Goal: Information Seeking & Learning: Learn about a topic

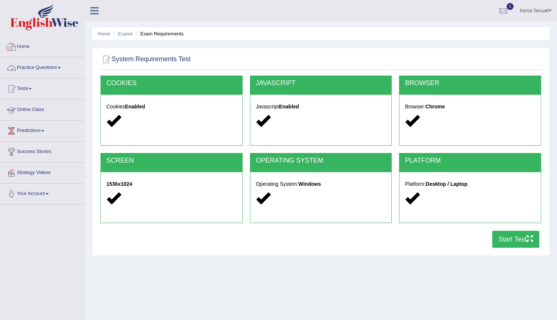
click at [27, 66] on link "Practice Questions" at bounding box center [42, 66] width 84 height 18
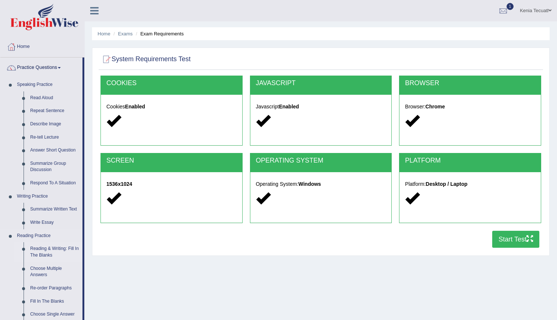
click at [53, 249] on link "Reading & Writing: Fill In The Blanks" at bounding box center [55, 252] width 56 height 20
click at [46, 248] on link "Reading & Writing: Fill In The Blanks" at bounding box center [55, 252] width 56 height 20
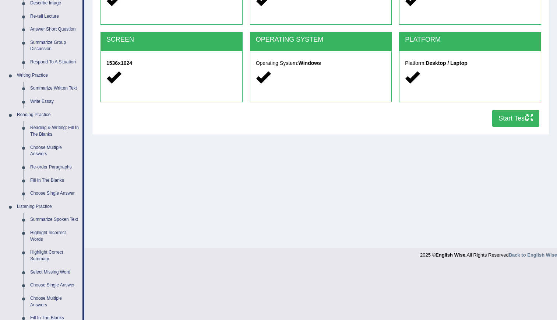
scroll to position [129, 0]
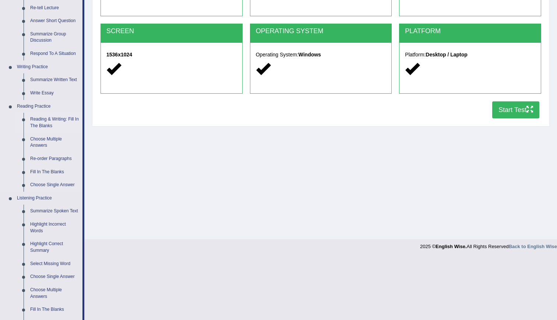
click at [45, 116] on link "Reading & Writing: Fill In The Blanks" at bounding box center [55, 123] width 56 height 20
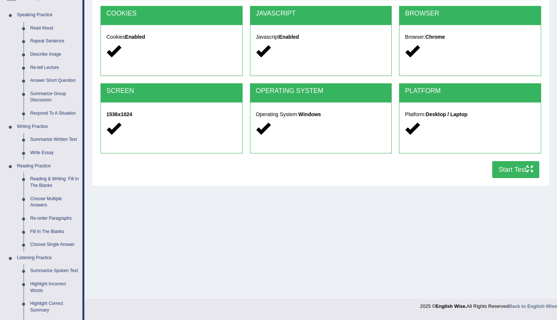
scroll to position [0, 0]
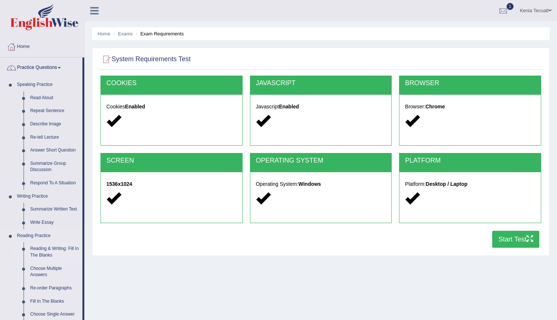
click at [51, 252] on link "Reading & Writing: Fill In The Blanks" at bounding box center [55, 252] width 56 height 20
click at [35, 250] on link "Reading & Writing: Fill In The Blanks" at bounding box center [55, 252] width 56 height 20
click at [38, 8] on img at bounding box center [44, 17] width 68 height 27
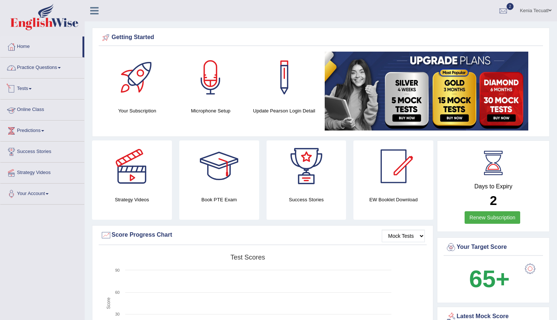
click at [28, 64] on link "Practice Questions" at bounding box center [42, 66] width 84 height 18
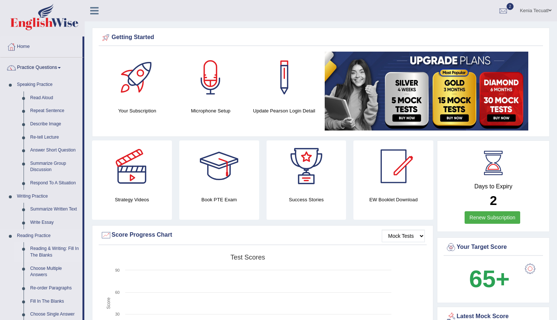
click at [42, 249] on link "Reading & Writing: Fill In The Blanks" at bounding box center [55, 252] width 56 height 20
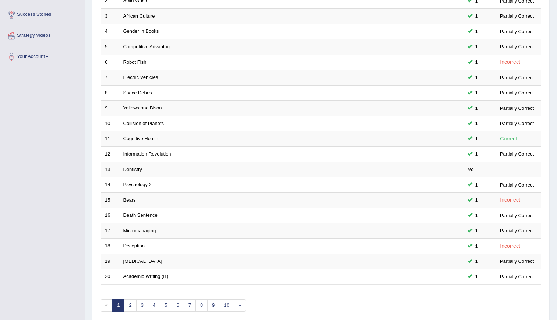
scroll to position [168, 0]
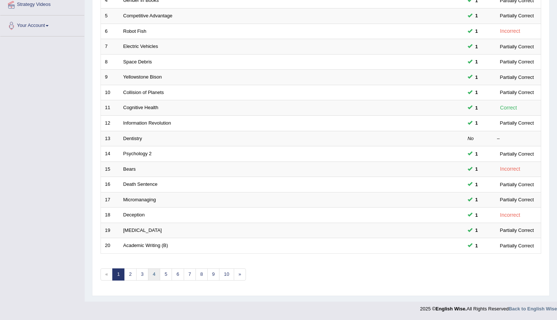
click at [153, 273] on link "4" at bounding box center [154, 274] width 12 height 12
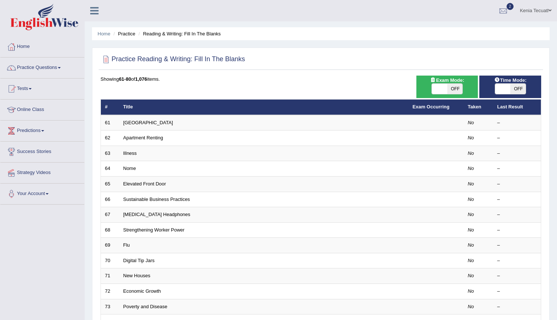
click at [431, 91] on div "ON OFF" at bounding box center [447, 88] width 55 height 11
click at [438, 89] on span at bounding box center [439, 89] width 15 height 10
checkbox input "true"
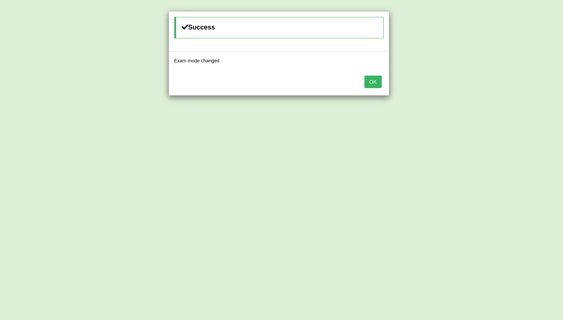
click at [517, 88] on div "Success Exam mode changed OK" at bounding box center [281, 160] width 563 height 320
click at [376, 81] on button "OK" at bounding box center [372, 82] width 17 height 13
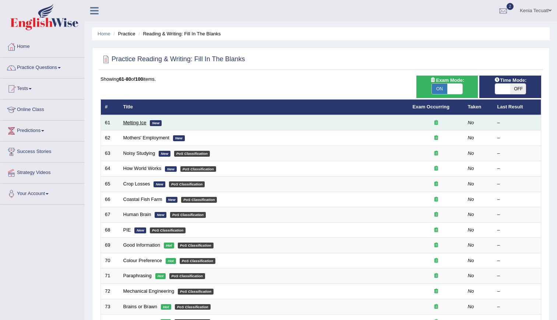
click at [131, 121] on link "Melting Ice" at bounding box center [134, 123] width 23 height 6
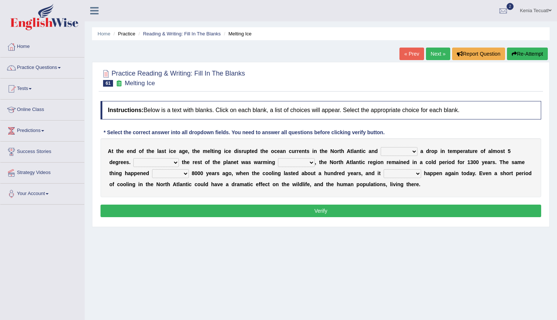
click at [381, 151] on select "featured denied reflected caused" at bounding box center [399, 151] width 37 height 9
select select "caused"
click at [381, 147] on select "featured denied reflected caused" at bounding box center [399, 151] width 37 height 9
click at [143, 159] on select "Contrasting to Even though As if Now that" at bounding box center [156, 162] width 46 height 9
click at [390, 149] on select "featured denied reflected caused" at bounding box center [399, 151] width 37 height 9
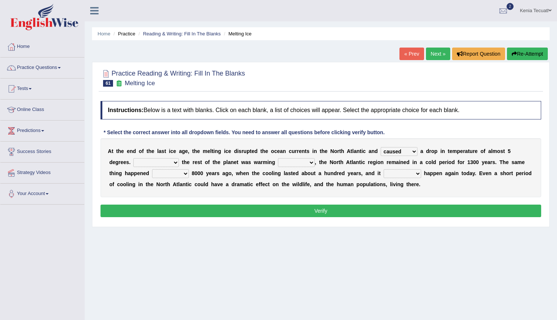
click at [390, 149] on select "featured denied reflected caused" at bounding box center [399, 151] width 37 height 9
click at [133, 165] on select "Contrasting to Even though As if Now that" at bounding box center [156, 162] width 46 height 9
click at [133, 158] on select "Contrasting to Even though As if Now that" at bounding box center [156, 162] width 46 height 9
click at [278, 161] on select "in off up back" at bounding box center [296, 162] width 37 height 9
click at [138, 163] on select "Contrasting to Even though As if Now that" at bounding box center [156, 162] width 46 height 9
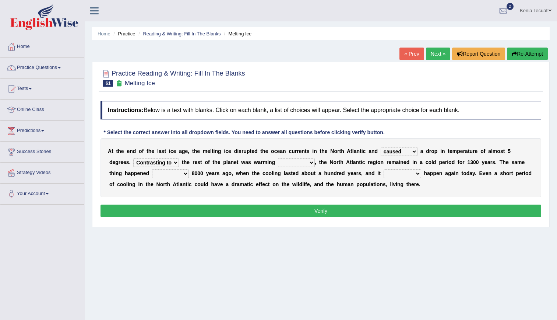
select select "Even though"
click at [133, 158] on select "Contrasting to Even though As if Now that" at bounding box center [156, 162] width 46 height 9
click at [278, 161] on select "in off up back" at bounding box center [296, 162] width 37 height 9
click at [278, 158] on select "in off up back" at bounding box center [296, 162] width 37 height 9
click at [278, 161] on select "in off up back" at bounding box center [296, 162] width 37 height 9
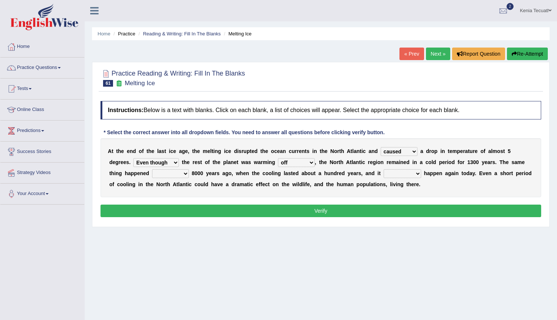
select select "up"
click at [278, 158] on select "in off up back" at bounding box center [296, 162] width 37 height 9
click at [152, 175] on select "on before after around" at bounding box center [170, 173] width 37 height 9
select select "around"
click at [152, 169] on select "on before after around" at bounding box center [170, 173] width 37 height 9
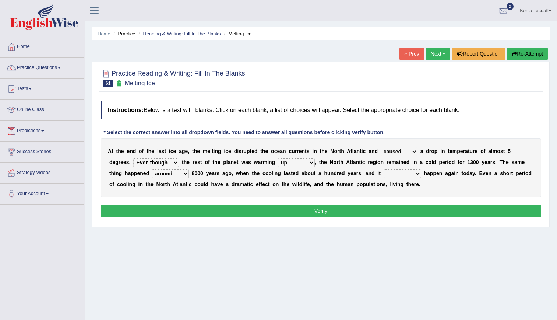
click at [384, 176] on select "could can should could have" at bounding box center [403, 173] width 38 height 9
select select "could have"
click at [384, 169] on select "could can should could have" at bounding box center [403, 173] width 38 height 9
click at [352, 207] on button "Verify" at bounding box center [321, 211] width 441 height 13
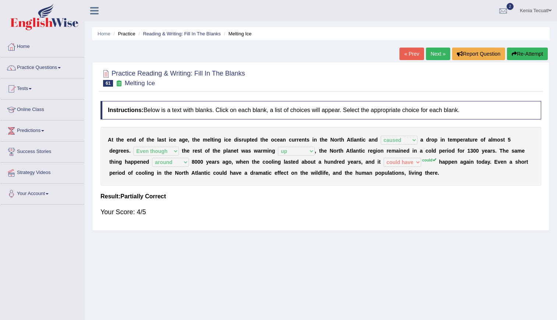
click at [438, 52] on link "Next »" at bounding box center [438, 54] width 24 height 13
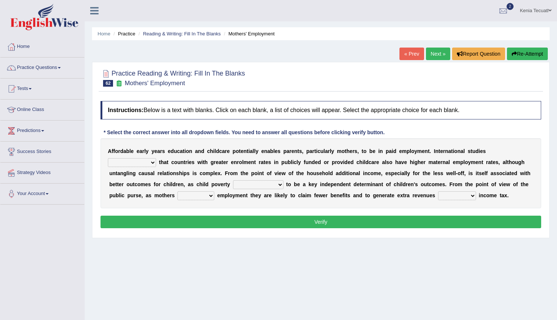
click at [156, 158] on select "are finding found have yet to find have found" at bounding box center [132, 162] width 48 height 9
select select "have found"
click at [156, 158] on select "are finding found have yet to find have found" at bounding box center [132, 162] width 48 height 9
click at [233, 182] on select "is shown has been shown was showing showed" at bounding box center [258, 184] width 50 height 9
select select "showed"
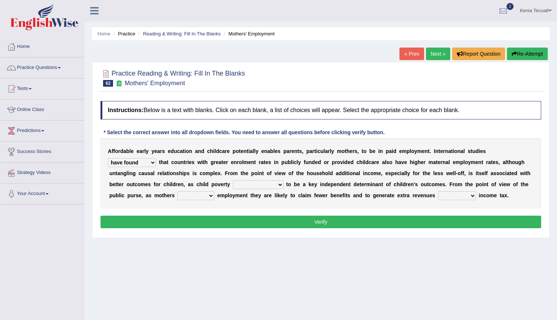
click at [233, 180] on select "is shown has been shown was showing showed" at bounding box center [258, 184] width 50 height 9
click at [214, 191] on select "enact enrol enter enlist" at bounding box center [196, 195] width 37 height 9
select select "enter"
click at [214, 191] on select "enact enrol enter enlist" at bounding box center [196, 195] width 37 height 9
click at [438, 192] on select "through within by throughout" at bounding box center [457, 195] width 38 height 9
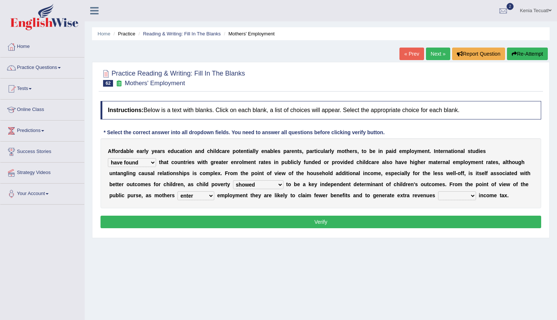
select select "through"
click at [438, 191] on select "through within by throughout" at bounding box center [457, 195] width 38 height 9
click at [335, 223] on button "Verify" at bounding box center [321, 222] width 441 height 13
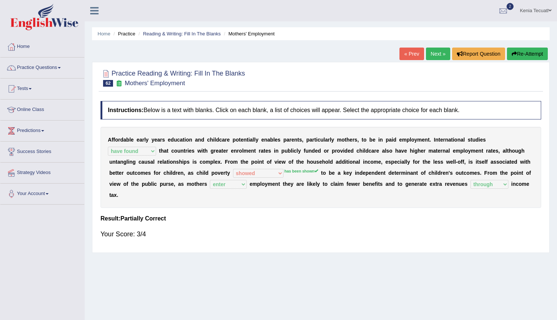
click at [440, 52] on link "Next »" at bounding box center [438, 54] width 24 height 13
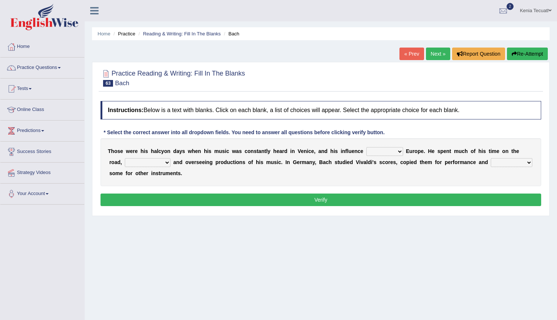
click at [367, 151] on select "dented vanished touted blanketed" at bounding box center [385, 151] width 37 height 9
select select "blanketed"
click at [367, 147] on select "dented vanished touted blanketed" at bounding box center [385, 151] width 37 height 9
click at [491, 158] on select "repeated arranged underscored derived" at bounding box center [512, 162] width 42 height 9
select select "arranged"
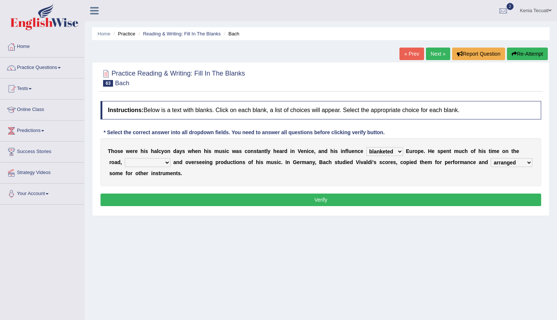
click at [491, 158] on select "repeated arranged underscored derived" at bounding box center [512, 162] width 42 height 9
click at [136, 159] on select "collecting outperforming performing preparing" at bounding box center [148, 162] width 46 height 9
select select "performing"
click at [125, 158] on select "collecting outperforming performing preparing" at bounding box center [148, 162] width 46 height 9
click at [188, 195] on button "Verify" at bounding box center [321, 199] width 441 height 13
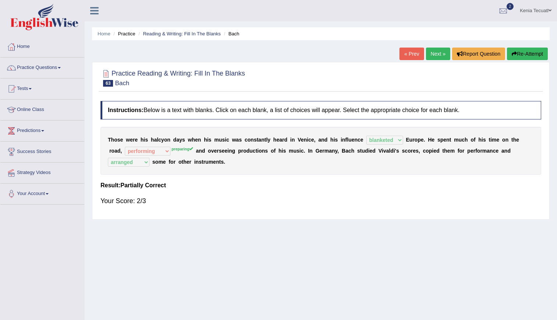
click at [437, 59] on link "Next »" at bounding box center [438, 54] width 24 height 13
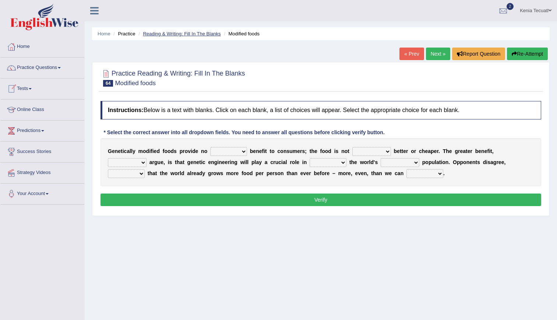
click at [155, 36] on link "Reading & Writing: Fill In The Blanks" at bounding box center [182, 34] width 78 height 6
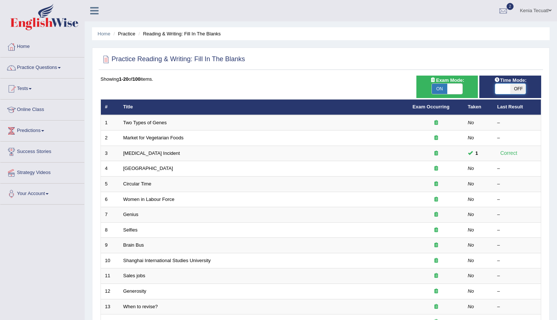
click at [506, 91] on span at bounding box center [503, 89] width 15 height 10
checkbox input "true"
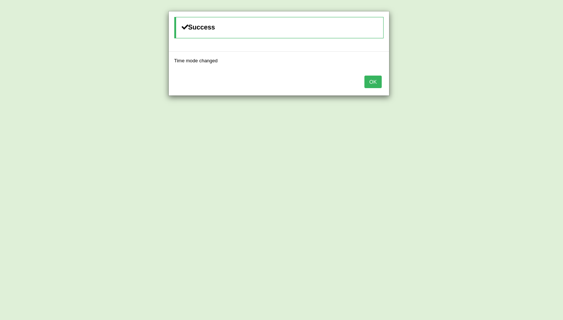
click at [372, 80] on button "OK" at bounding box center [372, 82] width 17 height 13
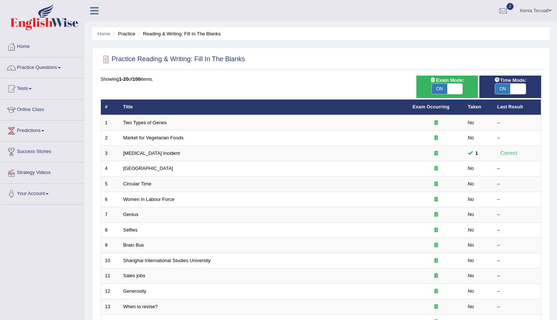
scroll to position [168, 0]
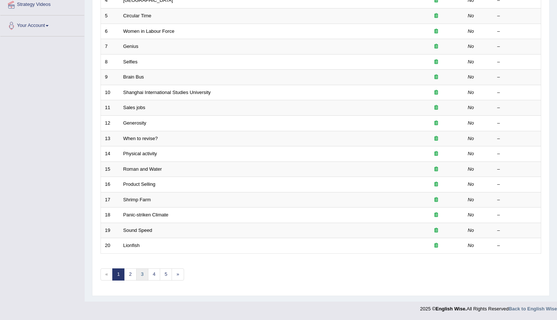
click at [143, 277] on link "3" at bounding box center [142, 274] width 12 height 12
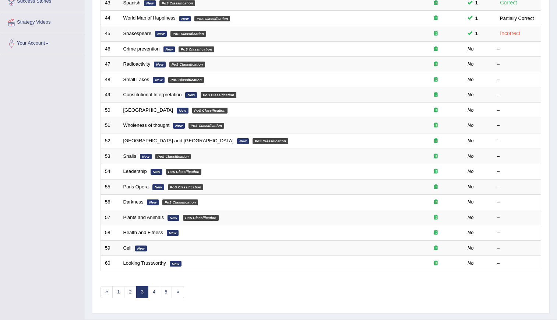
scroll to position [168, 0]
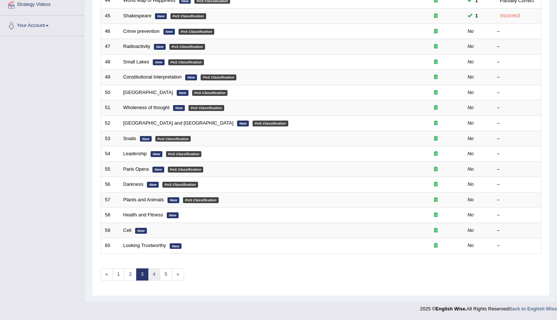
click at [157, 276] on link "4" at bounding box center [154, 274] width 12 height 12
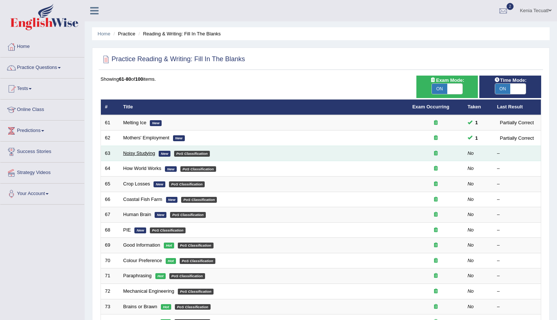
click at [135, 154] on link "Noisy Studying" at bounding box center [139, 153] width 32 height 6
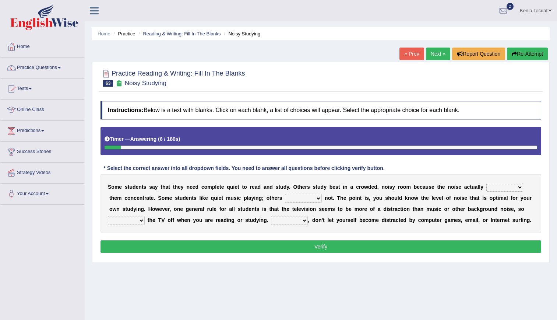
click at [487, 186] on select "helps stops aids gives" at bounding box center [505, 187] width 37 height 9
click at [487, 183] on select "helps stops aids gives" at bounding box center [505, 187] width 37 height 9
click at [487, 188] on select "helps stops aids gives" at bounding box center [505, 187] width 37 height 9
select select "aids"
click at [487, 183] on select "helps stops aids gives" at bounding box center [505, 187] width 37 height 9
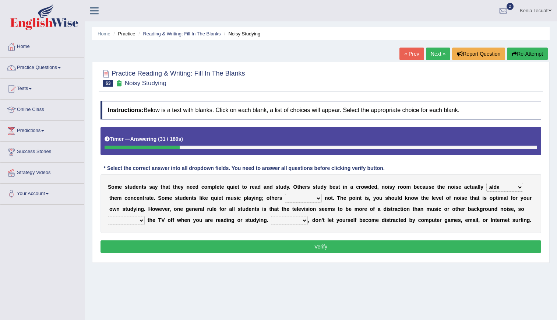
click at [285, 198] on select "have doing do are" at bounding box center [303, 198] width 37 height 9
select select "do"
click at [285, 194] on select "have doing do are" at bounding box center [303, 198] width 37 height 9
click at [145, 216] on select "make put leave cut" at bounding box center [126, 220] width 37 height 9
select select "put"
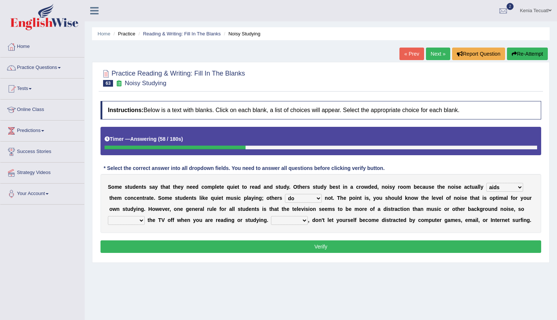
click at [145, 216] on select "make put leave cut" at bounding box center [126, 220] width 37 height 9
click at [271, 219] on select "Thus However Yet Also" at bounding box center [289, 220] width 37 height 9
select select "Thus"
click at [271, 216] on select "Thus However Yet Also" at bounding box center [289, 220] width 37 height 9
drag, startPoint x: 273, startPoint y: 240, endPoint x: 283, endPoint y: 246, distance: 11.4
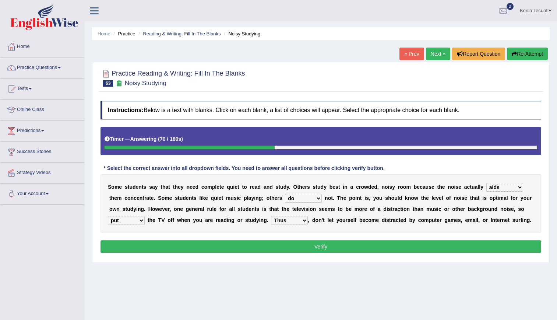
click at [283, 246] on div "Instructions: Below is a text with blanks. Click on each blank, a list of choic…" at bounding box center [321, 177] width 445 height 161
click at [283, 246] on button "Verify" at bounding box center [321, 246] width 441 height 13
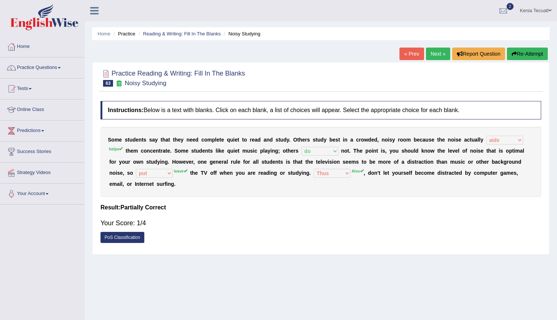
click at [440, 55] on link "Next »" at bounding box center [438, 54] width 24 height 13
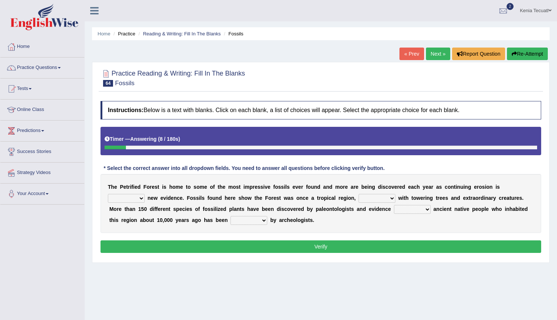
click at [145, 194] on select "exposing expanding explaining expecting" at bounding box center [126, 198] width 37 height 9
select select "exposing"
click at [145, 194] on select "exposing expanding explaining expecting" at bounding box center [126, 198] width 37 height 9
click at [359, 199] on select "connected filled restored treated" at bounding box center [377, 198] width 37 height 9
select select "filled"
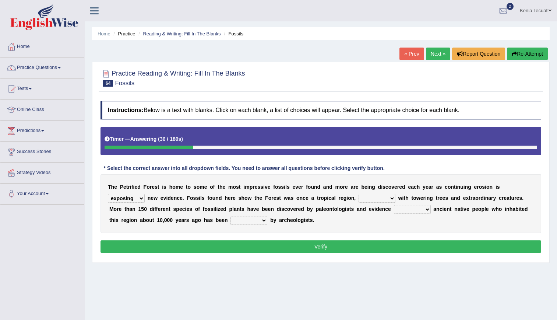
click at [359, 194] on select "connected filled restored treated" at bounding box center [377, 198] width 37 height 9
click at [359, 195] on select "connected filled restored treated" at bounding box center [377, 198] width 37 height 9
click at [394, 210] on select "indicating arguing thinking assume" at bounding box center [412, 209] width 37 height 9
select select "indicating"
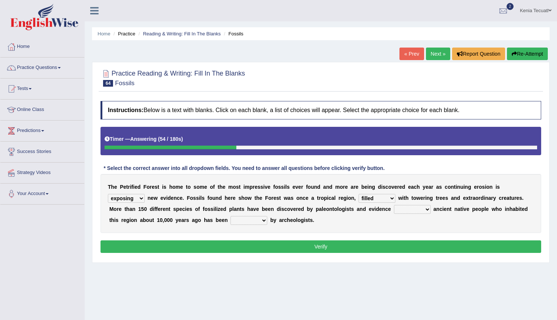
click at [394, 205] on select "indicating arguing thinking assume" at bounding box center [412, 209] width 37 height 9
click at [231, 220] on select "deducted rejected confirmed predicted" at bounding box center [249, 220] width 37 height 9
select select "confirmed"
click at [231, 216] on select "deducted rejected confirmed predicted" at bounding box center [249, 220] width 37 height 9
click at [209, 239] on div "Instructions: Below is a text with blanks. Click on each blank, a list of choic…" at bounding box center [321, 177] width 445 height 161
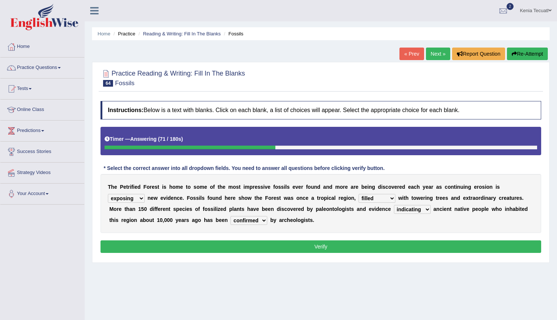
click at [220, 245] on button "Verify" at bounding box center [321, 246] width 441 height 13
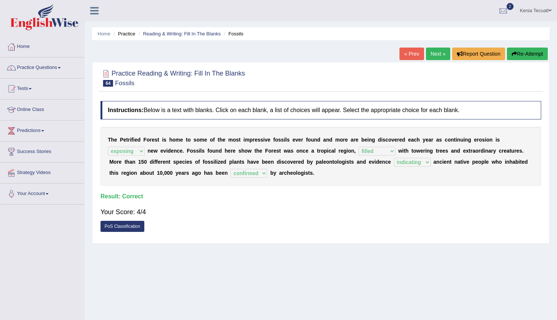
click at [436, 52] on link "Next »" at bounding box center [438, 54] width 24 height 13
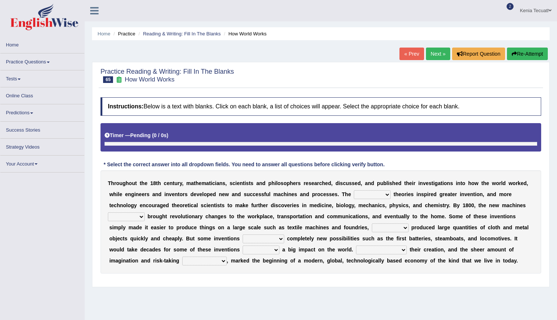
click at [354, 198] on select "fewest newest nearest latest" at bounding box center [372, 194] width 37 height 9
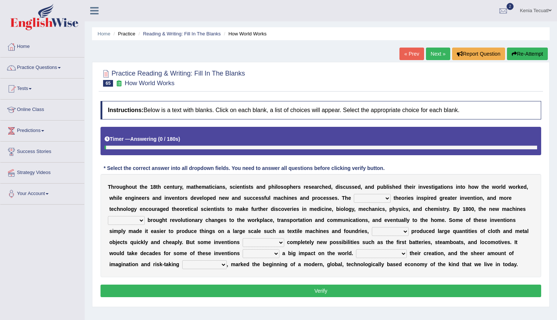
select select "newest"
click at [354, 194] on select "fewest newest nearest latest" at bounding box center [372, 198] width 37 height 9
click at [145, 216] on select "are have were had" at bounding box center [126, 220] width 37 height 9
select select "had"
click at [145, 216] on select "are have were had" at bounding box center [126, 220] width 37 height 9
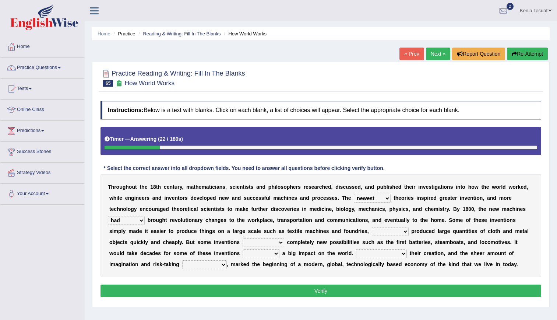
click at [372, 230] on select "those which that what" at bounding box center [390, 231] width 37 height 9
select select "those"
click at [372, 227] on select "those which that what" at bounding box center [390, 231] width 37 height 9
click at [243, 242] on select "brought necessitated enforced took" at bounding box center [264, 242] width 42 height 9
select select "brought"
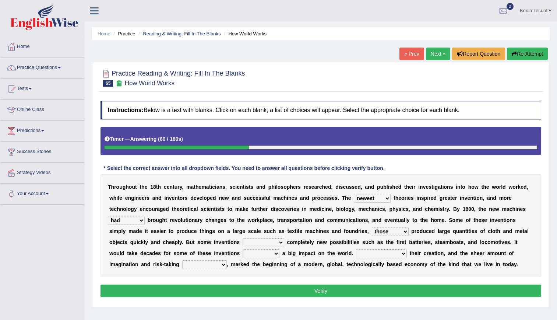
click at [243, 238] on select "brought necessitated enforced took" at bounding box center [264, 242] width 42 height 9
click at [243, 255] on select "make making made to make" at bounding box center [261, 253] width 37 height 9
select select "made"
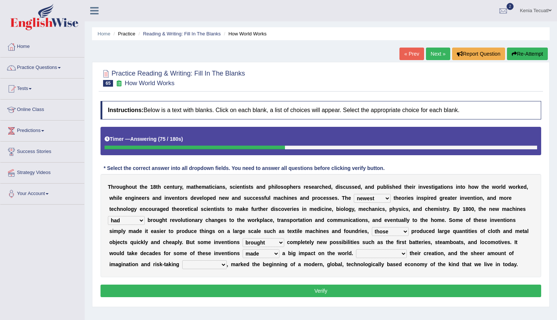
click at [243, 249] on select "make making made to make" at bounding box center [261, 253] width 37 height 9
click at [356, 250] on select "Notwithstanding As Whether Yet" at bounding box center [381, 253] width 51 height 9
select select "As"
click at [356, 249] on select "Notwithstanding As Whether Yet" at bounding box center [381, 253] width 51 height 9
click at [227, 260] on select "have involved was involved involved involving" at bounding box center [204, 264] width 45 height 9
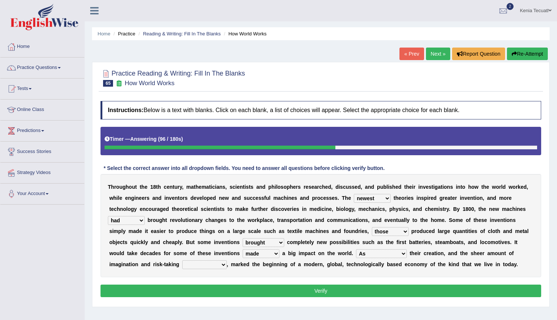
select select "have involved"
click at [227, 260] on select "have involved was involved involved involving" at bounding box center [204, 264] width 45 height 9
click at [406, 289] on button "Verify" at bounding box center [321, 290] width 441 height 13
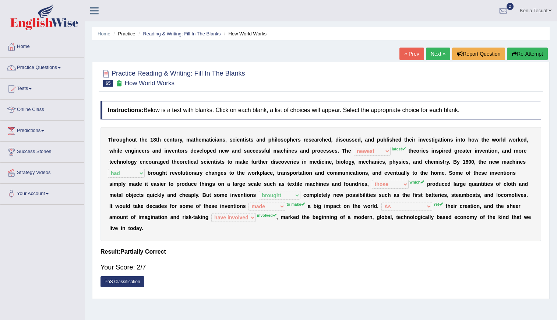
click at [440, 60] on link "Next »" at bounding box center [438, 54] width 24 height 13
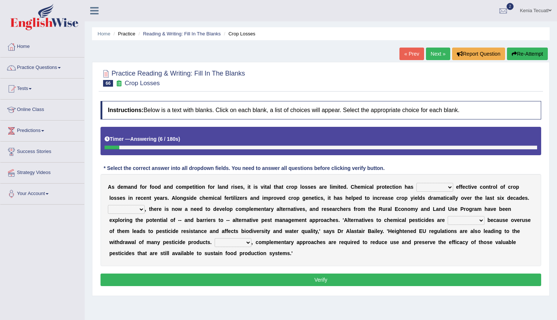
click at [417, 186] on select "harnessed utilized provided offset" at bounding box center [435, 187] width 37 height 9
select select "provided"
click at [417, 183] on select "harnessed utilized provided offset" at bounding box center [435, 187] width 37 height 9
click at [145, 205] on select "Hopefully However Strangely Therefore" at bounding box center [126, 209] width 37 height 9
select select "Hopefully"
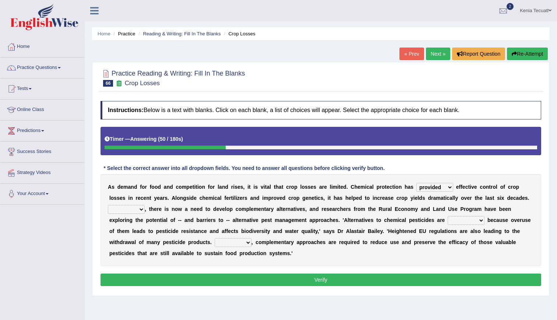
click at [145, 205] on select "Hopefully However Strangely Therefore" at bounding box center [126, 209] width 37 height 9
click at [448, 218] on select "overshot expired needed engaged" at bounding box center [466, 220] width 37 height 9
select select "needed"
click at [448, 216] on select "overshot expired needed engaged" at bounding box center [466, 220] width 37 height 9
click at [252, 238] on select "Though Yet Hence But" at bounding box center [233, 242] width 37 height 9
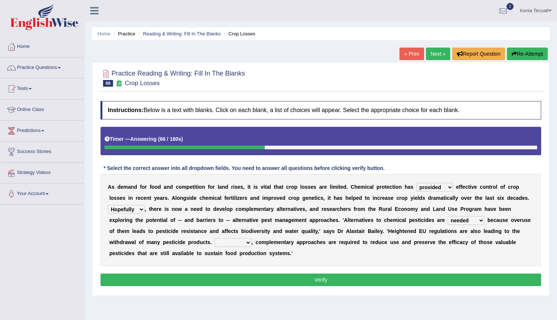
select select "Hence"
click at [252, 238] on select "Though Yet Hence But" at bounding box center [233, 242] width 37 height 9
click at [340, 273] on button "Verify" at bounding box center [321, 279] width 441 height 13
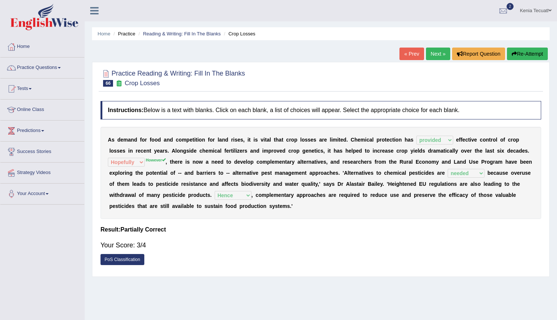
click at [433, 55] on link "Next »" at bounding box center [438, 54] width 24 height 13
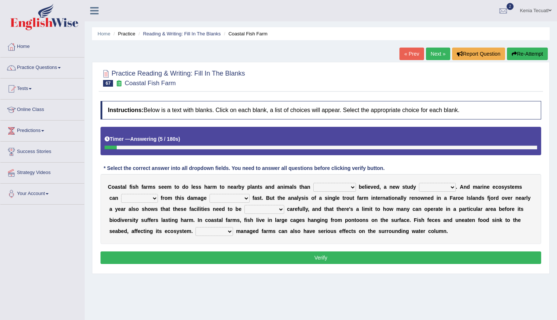
click at [314, 187] on select "collectively individually previously pretentiously" at bounding box center [335, 187] width 43 height 9
select select "previously"
click at [314, 183] on select "collectively individually previously pretentiously" at bounding box center [335, 187] width 43 height 9
click at [419, 190] on select "introduces deceives reveals conceives" at bounding box center [437, 187] width 37 height 9
select select "reveals"
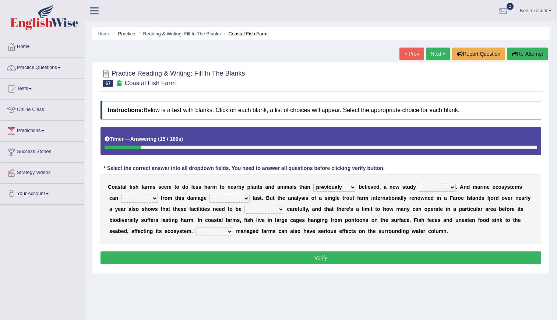
click at [419, 183] on select "introduces deceives reveals conceives" at bounding box center [437, 187] width 37 height 9
click at [136, 197] on select "derive Segregate recover prevent" at bounding box center [139, 198] width 37 height 9
click at [121, 194] on select "derive Segregate recover prevent" at bounding box center [139, 198] width 37 height 9
click at [134, 195] on select "derive Segregate recover prevent" at bounding box center [139, 198] width 37 height 9
select select "recover"
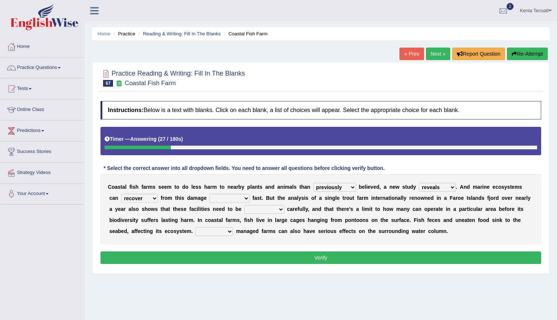
click at [121, 194] on select "derive Segregate recover prevent" at bounding box center [139, 198] width 37 height 9
click at [210, 197] on select "visually commonly surprisingly spiritually" at bounding box center [230, 198] width 40 height 9
select select "surprisingly"
click at [210, 194] on select "visually commonly surprisingly spiritually" at bounding box center [230, 198] width 40 height 9
click at [245, 209] on select "dislocated estimated placed dismounted" at bounding box center [265, 209] width 40 height 9
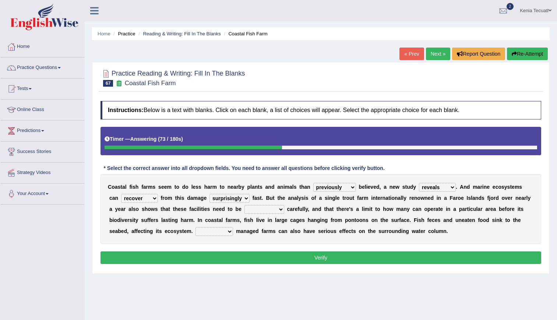
select select "placed"
click at [245, 205] on select "dislocated estimated placed dismounted" at bounding box center [265, 209] width 40 height 9
click at [196, 228] on select "Well Badly Expectedly Attentively" at bounding box center [215, 231] width 38 height 9
select select "Badly"
click at [196, 227] on select "Well Badly Expectedly Attentively" at bounding box center [215, 231] width 38 height 9
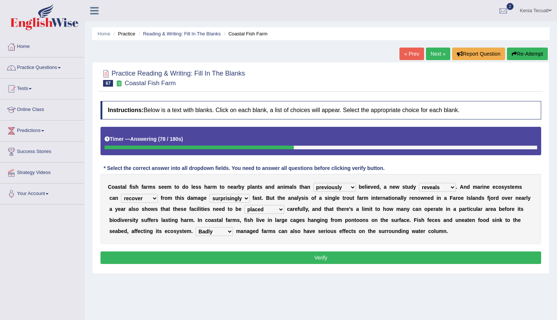
click at [196, 252] on button "Verify" at bounding box center [321, 257] width 441 height 13
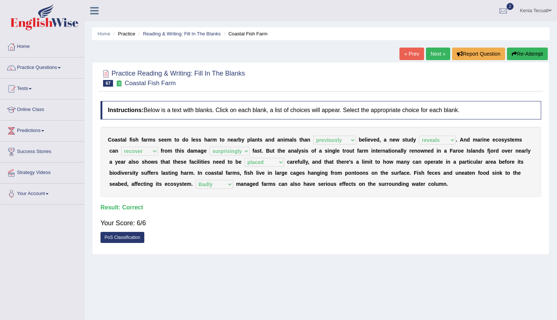
click at [434, 60] on div "« Prev Next » Report Question Re-Attempt" at bounding box center [475, 55] width 150 height 14
click at [434, 55] on link "Next »" at bounding box center [438, 54] width 24 height 13
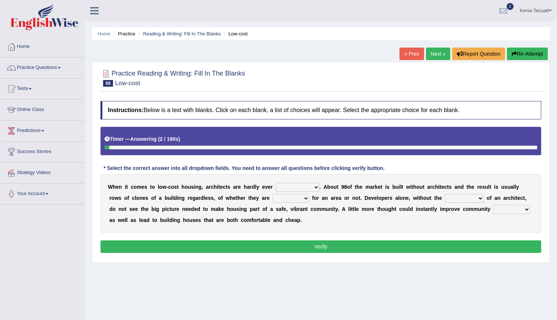
click at [283, 185] on select "compensated involved indicated complicated" at bounding box center [298, 187] width 44 height 9
select select "involved"
click at [276, 183] on select "compensated involved indicated complicated" at bounding box center [298, 187] width 44 height 9
click at [273, 198] on select "proficient premium profound practical" at bounding box center [291, 198] width 37 height 9
select select "proficient"
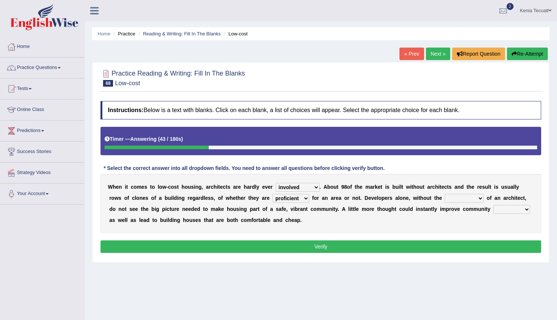
click at [273, 194] on select "proficient premium profound practical" at bounding box center [291, 198] width 37 height 9
click at [445, 196] on select "speculation input reference intake" at bounding box center [464, 198] width 39 height 9
select select "intake"
click at [445, 194] on select "speculation input reference intake" at bounding box center [464, 198] width 39 height 9
click at [494, 210] on select "safety stability dignity budget" at bounding box center [512, 209] width 37 height 9
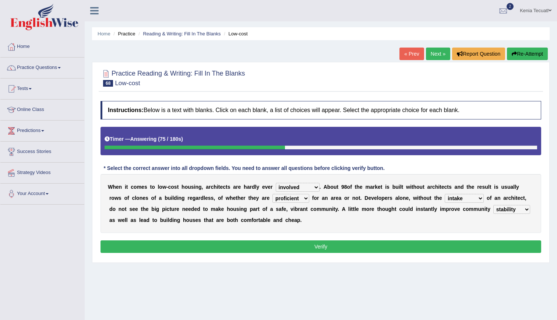
click at [494, 205] on select "safety stability dignity budget" at bounding box center [512, 209] width 37 height 9
click at [494, 208] on select "safety stability dignity budget" at bounding box center [512, 209] width 37 height 9
select select "safety"
click at [494, 205] on select "safety stability dignity budget" at bounding box center [512, 209] width 37 height 9
click at [372, 245] on button "Verify" at bounding box center [321, 246] width 441 height 13
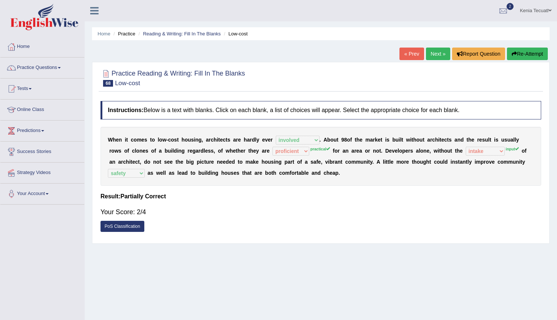
click at [430, 55] on link "Next »" at bounding box center [438, 54] width 24 height 13
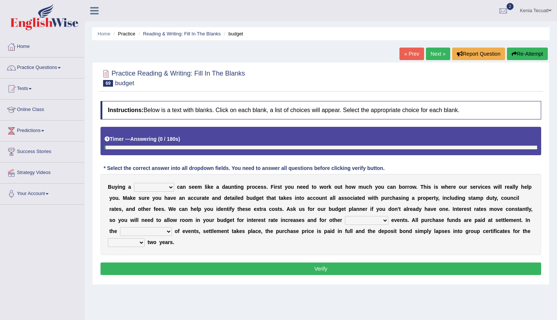
click at [157, 186] on select "house architecture home family" at bounding box center [154, 187] width 40 height 9
select select "house"
click at [134, 183] on select "house architecture home family" at bounding box center [154, 187] width 40 height 9
click at [345, 220] on select "unbelievable unforgettable unforeseen certain" at bounding box center [366, 220] width 43 height 9
select select "unforeseen"
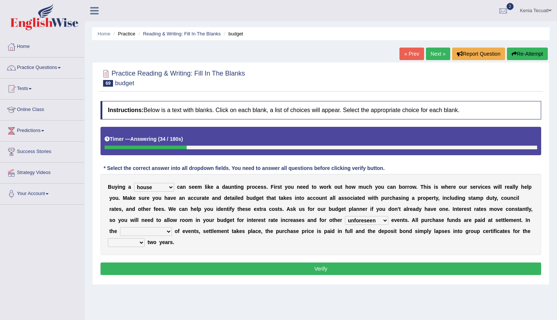
click at [345, 216] on select "unbelievable unforgettable unforeseen certain" at bounding box center [366, 220] width 43 height 9
click at [172, 227] on select "normal events uncertain course ordinary course special course" at bounding box center [146, 231] width 52 height 9
select select "ordinary course"
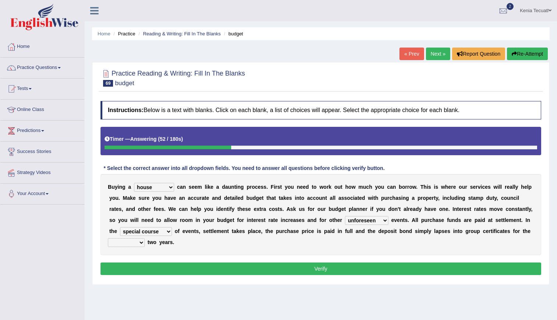
click at [172, 227] on select "normal events uncertain course ordinary course special course" at bounding box center [146, 231] width 52 height 9
click at [145, 238] on select "mere leading next past" at bounding box center [126, 242] width 37 height 9
select select "next"
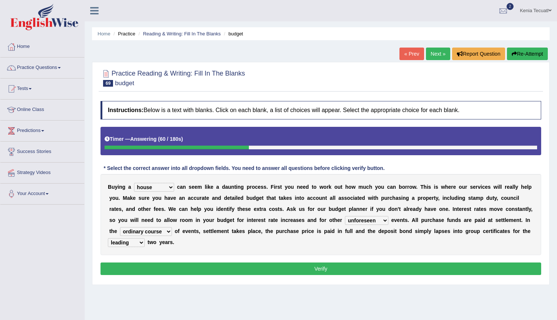
click at [145, 238] on select "mere leading next past" at bounding box center [126, 242] width 37 height 9
click at [433, 262] on button "Verify" at bounding box center [321, 268] width 441 height 13
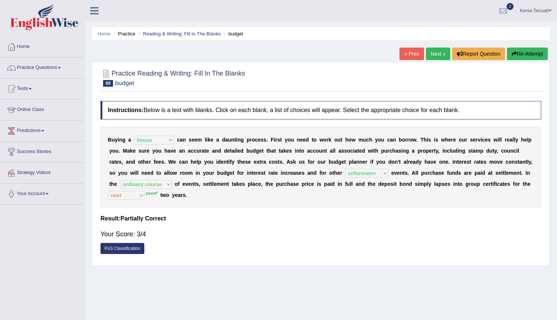
click at [435, 50] on link "Next »" at bounding box center [438, 54] width 24 height 13
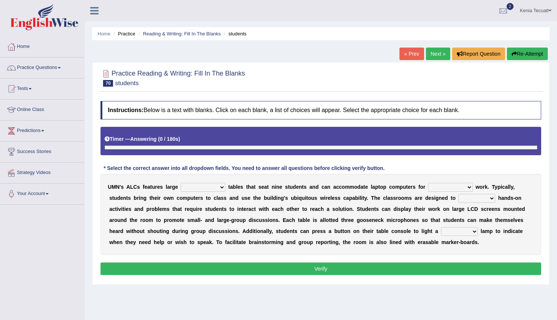
click at [189, 183] on select "populated perpendicular cellular circular" at bounding box center [203, 187] width 45 height 9
select select "circular"
click at [181, 183] on select "populated perpendicular cellular circular" at bounding box center [203, 187] width 45 height 9
click at [429, 188] on select "collaborative exchangeable sedate independent" at bounding box center [451, 187] width 45 height 9
select select "collaborative"
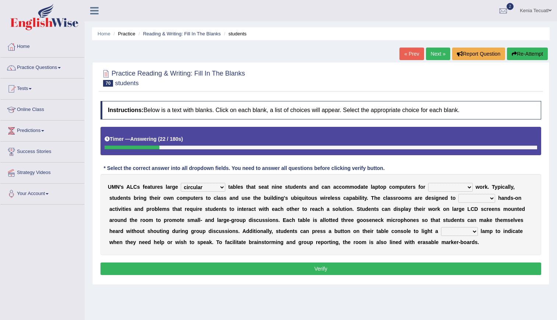
click at [429, 183] on select "collaborative exchangeable sedate independent" at bounding box center [451, 187] width 45 height 9
click at [270, 219] on div "U M N ' s A L C s f e a t u r e s l a r g e populated perpendicular cellular ci…" at bounding box center [321, 214] width 441 height 81
click at [459, 195] on select "spoil facilitate fabricate stabilize" at bounding box center [477, 198] width 37 height 9
select select "facilitate"
click at [459, 194] on select "spoil facilitate fabricate stabilize" at bounding box center [477, 198] width 37 height 9
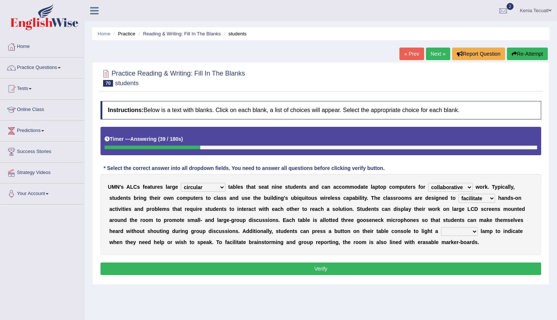
click at [441, 232] on select "primitive signal pristine primary" at bounding box center [459, 231] width 37 height 9
select select "signal"
click at [441, 227] on select "primitive signal pristine primary" at bounding box center [459, 231] width 37 height 9
click at [322, 267] on button "Verify" at bounding box center [321, 268] width 441 height 13
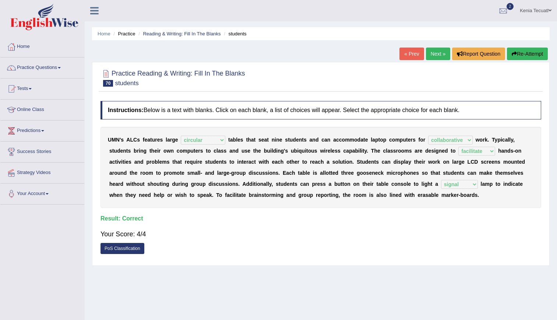
click at [433, 48] on link "Next »" at bounding box center [438, 54] width 24 height 13
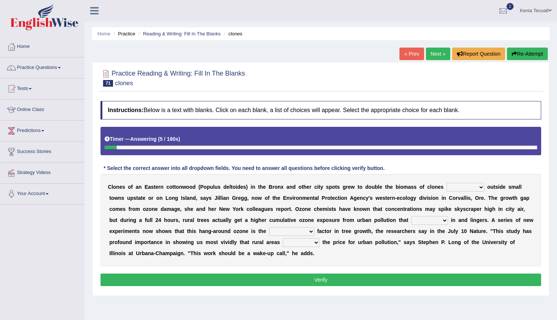
click at [447, 183] on select "implanted supplanted fused planted" at bounding box center [466, 187] width 38 height 9
select select "planted"
click at [447, 183] on select "implanted supplanted fused planted" at bounding box center [466, 187] width 38 height 9
click at [412, 216] on select "climbs stays blows strikes" at bounding box center [430, 220] width 37 height 9
select select "stays"
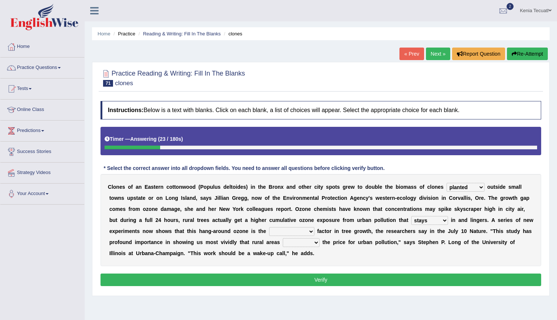
click at [412, 216] on select "climbs stays blows strikes" at bounding box center [430, 220] width 37 height 9
click at [269, 231] on select "overwhelming overrated overacting overestimated" at bounding box center [291, 231] width 45 height 9
select select "overacting"
click at [269, 227] on select "overwhelming overrated overacting overestimated" at bounding box center [291, 231] width 45 height 9
click at [283, 245] on select "quote pay refund copy" at bounding box center [301, 242] width 37 height 9
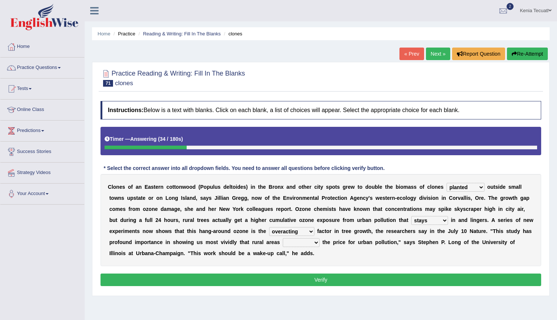
select select "pay"
click at [283, 238] on select "quote pay refund copy" at bounding box center [301, 242] width 37 height 9
click at [269, 232] on select "overwhelming overrated overacting overestimated" at bounding box center [291, 231] width 45 height 9
click at [269, 227] on select "overwhelming overrated overacting overestimated" at bounding box center [291, 231] width 45 height 9
click at [269, 230] on select "overwhelming overrated overacting overestimated" at bounding box center [291, 231] width 45 height 9
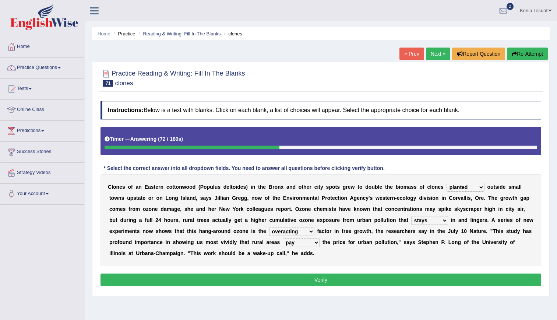
select select "overrated"
click at [269, 227] on select "overwhelming overrated overacting overestimated" at bounding box center [291, 231] width 45 height 9
click at [447, 185] on select "implanted supplanted fused planted" at bounding box center [466, 187] width 38 height 9
click at [359, 278] on button "Verify" at bounding box center [321, 279] width 441 height 13
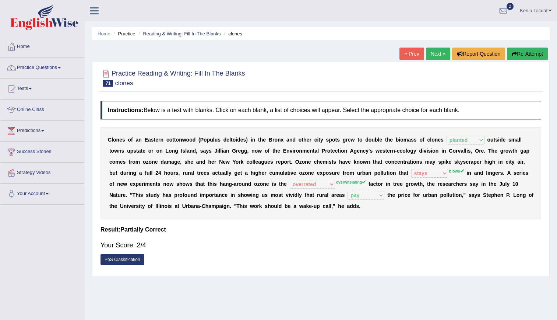
click at [429, 52] on link "Next »" at bounding box center [438, 54] width 24 height 13
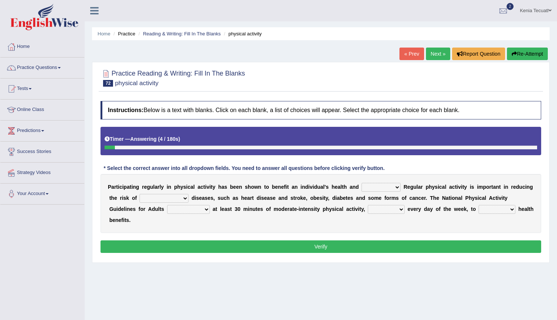
click at [367, 184] on select "values immortality expectation wellbeing" at bounding box center [381, 187] width 39 height 9
select select "wellbeing"
click at [362, 183] on select "values immortality expectation wellbeing" at bounding box center [381, 187] width 39 height 9
click at [140, 194] on select "chronic contraindicated untouched detectable" at bounding box center [164, 198] width 49 height 9
select select "chronic"
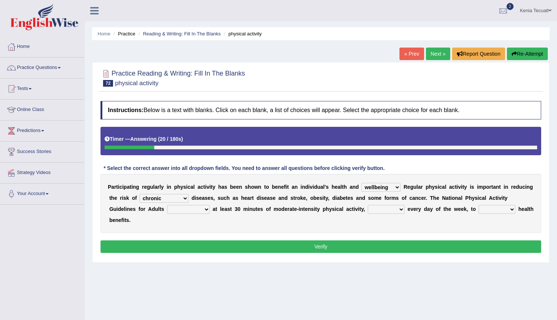
click at [140, 194] on select "chronic contraindicated untouched detectable" at bounding box center [164, 198] width 49 height 9
click at [167, 208] on select "excludes recommends denotes defies" at bounding box center [188, 209] width 43 height 9
select select "recommends"
click at [167, 205] on select "excludes recommends denotes defies" at bounding box center [188, 209] width 43 height 9
click at [368, 205] on select "relatively absolutely preferably namely" at bounding box center [386, 209] width 37 height 9
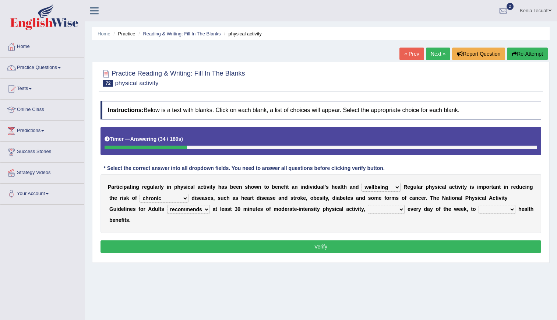
select select "preferably"
click at [368, 205] on select "relatively absolutely preferably namely" at bounding box center [386, 209] width 37 height 9
click at [479, 210] on select "charge obtain weigh estimate" at bounding box center [497, 209] width 37 height 9
select select "obtain"
click at [479, 205] on select "charge obtain weigh estimate" at bounding box center [497, 209] width 37 height 9
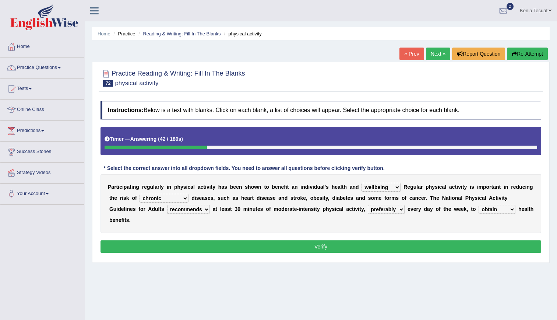
click at [395, 240] on button "Verify" at bounding box center [321, 246] width 441 height 13
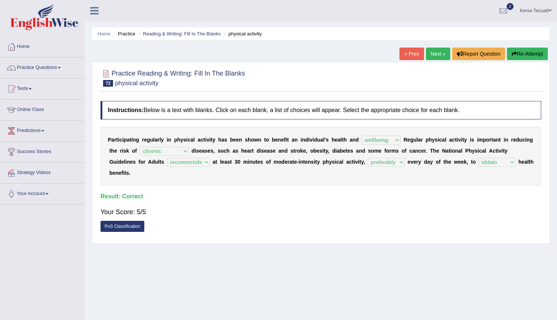
click at [435, 55] on link "Next »" at bounding box center [438, 54] width 24 height 13
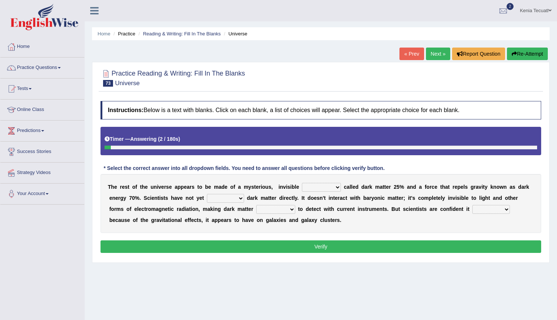
click at [302, 187] on select "substance weight appearance space" at bounding box center [321, 187] width 39 height 9
select select "substance"
click at [302, 183] on select "substance weight appearance space" at bounding box center [321, 187] width 39 height 9
click at [207, 200] on select "contacted configured observed designed" at bounding box center [225, 198] width 37 height 9
select select "observed"
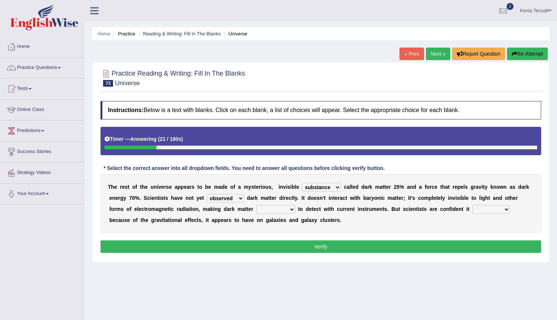
click at [207, 194] on select "contacted configured observed designed" at bounding box center [225, 198] width 37 height 9
click at [256, 210] on select "susceptible impossible resistible liable" at bounding box center [275, 209] width 39 height 9
select select "impossible"
click at [256, 205] on select "susceptible impossible resistible liable" at bounding box center [275, 209] width 39 height 9
click at [473, 210] on select "exists spans evaporates depends" at bounding box center [492, 209] width 38 height 9
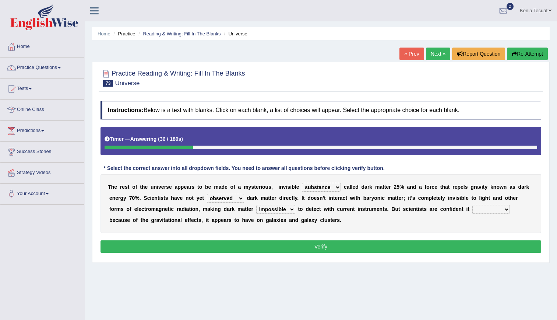
select select "exists"
click at [473, 205] on select "exists spans evaporates depends" at bounding box center [492, 209] width 38 height 9
click at [473, 208] on select "exists spans evaporates depends" at bounding box center [492, 209] width 38 height 9
click at [380, 251] on button "Verify" at bounding box center [321, 246] width 441 height 13
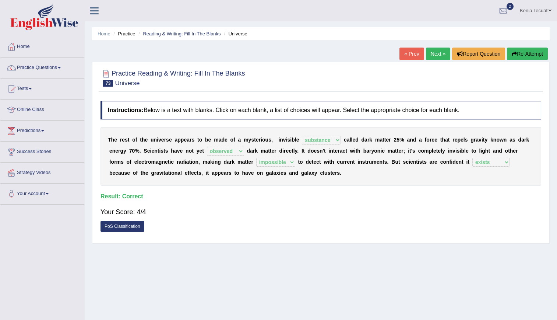
click at [433, 55] on link "Next »" at bounding box center [438, 54] width 24 height 13
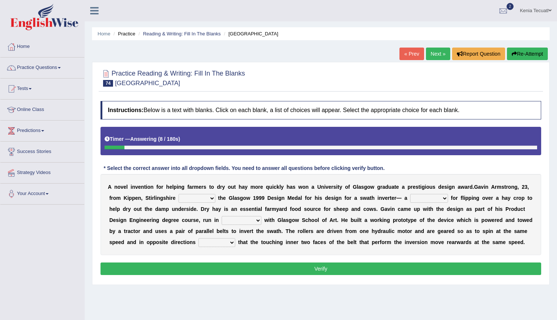
click at [185, 196] on select "forged consigned renewed scooped" at bounding box center [197, 198] width 37 height 9
select select "consigned"
click at [179, 194] on select "forged consigned renewed scooped" at bounding box center [197, 198] width 37 height 9
click at [388, 193] on div "A n o v e l i n v e n t i o n f o r h e l p i n g f a r m e r s t o d r y o u t…" at bounding box center [321, 214] width 441 height 81
click at [410, 196] on select "suggestion prediction situation device" at bounding box center [429, 198] width 38 height 9
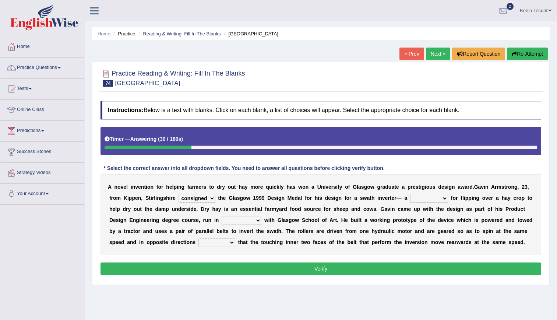
select select "situation"
click at [410, 194] on select "suggestion prediction situation device" at bounding box center [429, 198] width 38 height 9
click at [222, 220] on select "comparison accordance conjunction contrast" at bounding box center [242, 220] width 40 height 9
select select "accordance"
click at [222, 216] on select "comparison accordance conjunction contrast" at bounding box center [242, 220] width 40 height 9
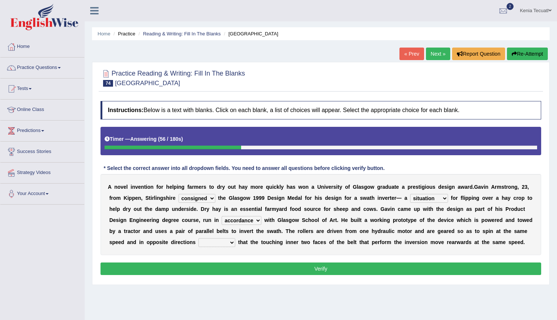
click at [199, 238] on select "denying supposing imposing ensuring" at bounding box center [217, 242] width 37 height 9
select select "ensuring"
click at [199, 238] on select "denying supposing imposing ensuring" at bounding box center [217, 242] width 37 height 9
click at [222, 221] on select "comparison accordance conjunction contrast" at bounding box center [242, 220] width 40 height 9
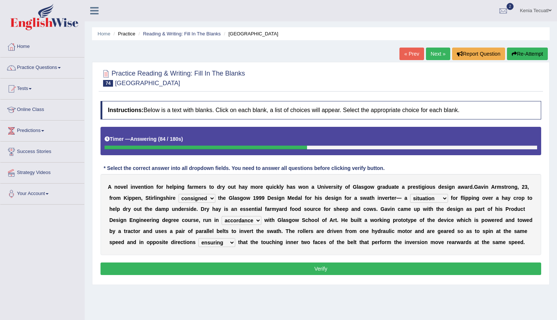
click at [179, 198] on select "forged consigned renewed scooped" at bounding box center [197, 198] width 37 height 9
click at [410, 195] on select "suggestion prediction situation device" at bounding box center [429, 198] width 38 height 9
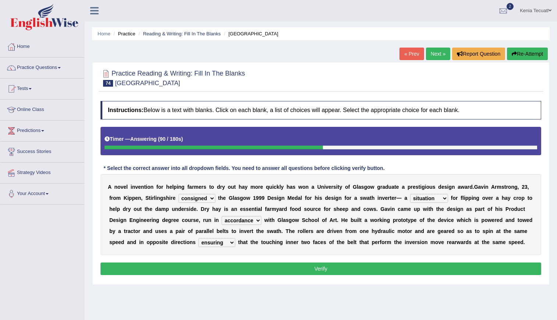
click at [410, 195] on select "suggestion prediction situation device" at bounding box center [429, 198] width 38 height 9
select select "device"
click at [410, 194] on select "suggestion prediction situation device" at bounding box center [429, 198] width 38 height 9
click at [179, 199] on select "forged consigned renewed scooped" at bounding box center [197, 198] width 37 height 9
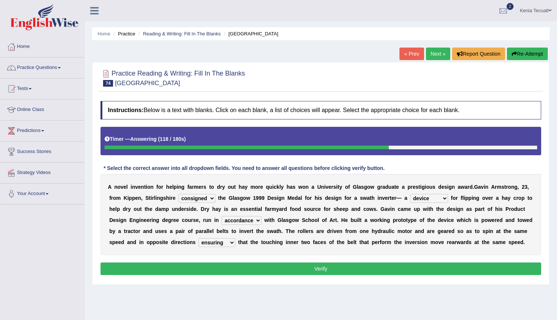
click at [251, 265] on button "Verify" at bounding box center [321, 268] width 441 height 13
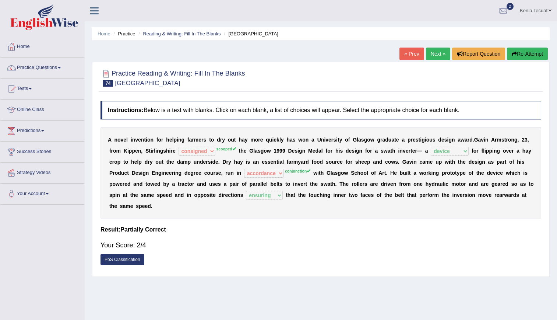
click at [434, 46] on div "Home Practice Reading & Writing: Fill In The Blanks Glasgow « Prev Next » Repor…" at bounding box center [321, 184] width 473 height 368
click at [437, 55] on link "Next »" at bounding box center [438, 54] width 24 height 13
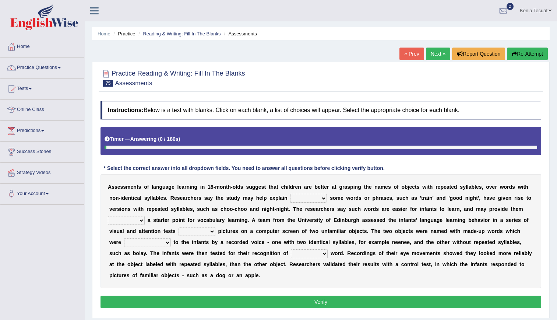
click at [290, 195] on select "that whether however why" at bounding box center [308, 198] width 37 height 9
select select "why"
click at [290, 194] on select "that whether however why" at bounding box center [308, 198] width 37 height 9
click at [145, 216] on select "under above in with" at bounding box center [126, 220] width 37 height 9
select select "above"
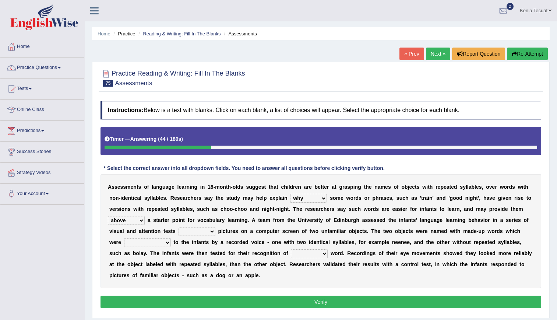
click at [145, 216] on select "under above in with" at bounding box center [126, 220] width 37 height 9
click at [179, 228] on select "depleting making applying using" at bounding box center [197, 231] width 37 height 9
select select "making"
click at [179, 227] on select "depleting making applying using" at bounding box center [197, 231] width 37 height 9
drag, startPoint x: 165, startPoint y: 256, endPoint x: 167, endPoint y: 279, distance: 22.2
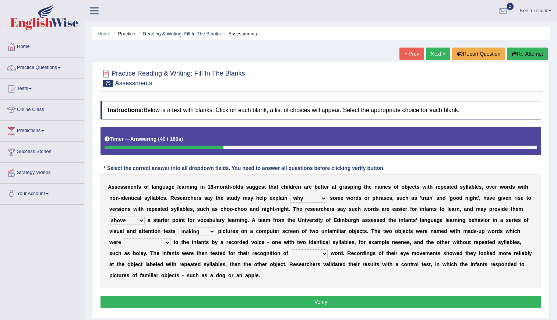
click at [167, 279] on div "Instructions: Below is a text with blanks. Click on each blank, a list of choic…" at bounding box center [321, 205] width 445 height 217
select select "dual"
click at [291, 249] on select "another dual each one" at bounding box center [309, 253] width 37 height 9
click at [171, 238] on select "expressed communicated accomodated accelerated" at bounding box center [147, 242] width 47 height 9
select select "communicated"
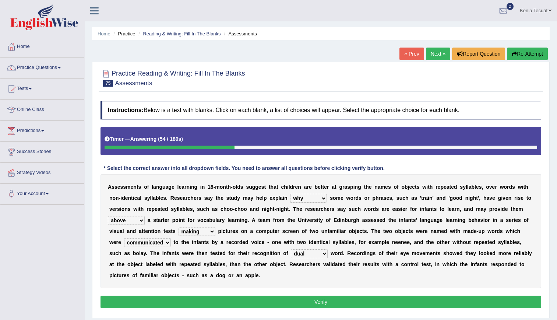
click at [171, 238] on select "expressed communicated accomodated accelerated" at bounding box center [147, 242] width 47 height 9
click at [291, 253] on select "another dual each one" at bounding box center [309, 253] width 37 height 9
select select "each"
click at [291, 249] on select "another dual each one" at bounding box center [309, 253] width 37 height 9
click at [179, 232] on select "depleting making applying using" at bounding box center [197, 231] width 37 height 9
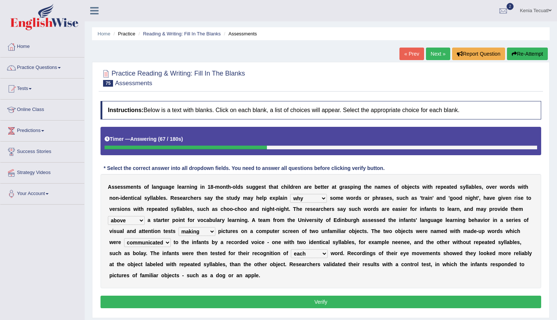
select select "using"
click at [179, 227] on select "depleting making applying using" at bounding box center [197, 231] width 37 height 9
click at [145, 216] on select "under above in with" at bounding box center [126, 220] width 37 height 9
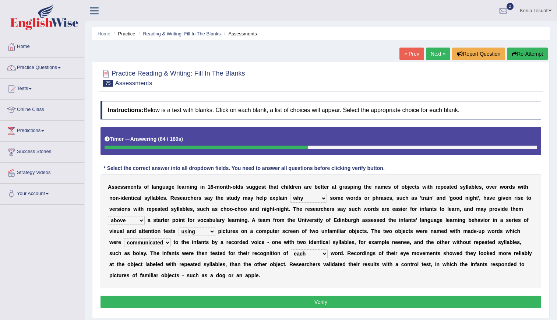
select select "under"
click at [145, 216] on select "under above in with" at bounding box center [126, 220] width 37 height 9
click at [353, 296] on button "Verify" at bounding box center [321, 302] width 441 height 13
